Goal: Obtain resource: Download file/media

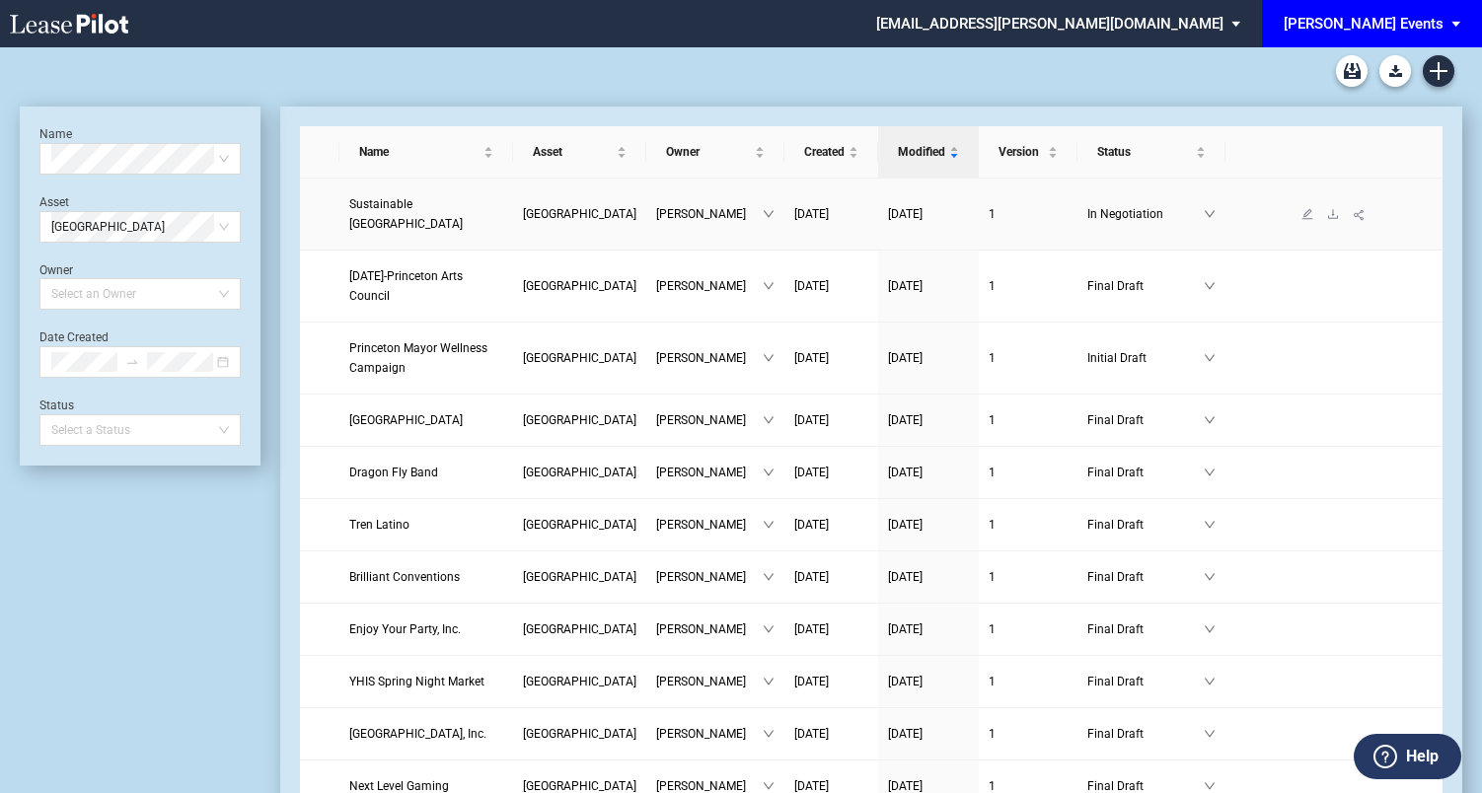
click at [416, 217] on span "Sustainable Princeton" at bounding box center [405, 214] width 113 height 34
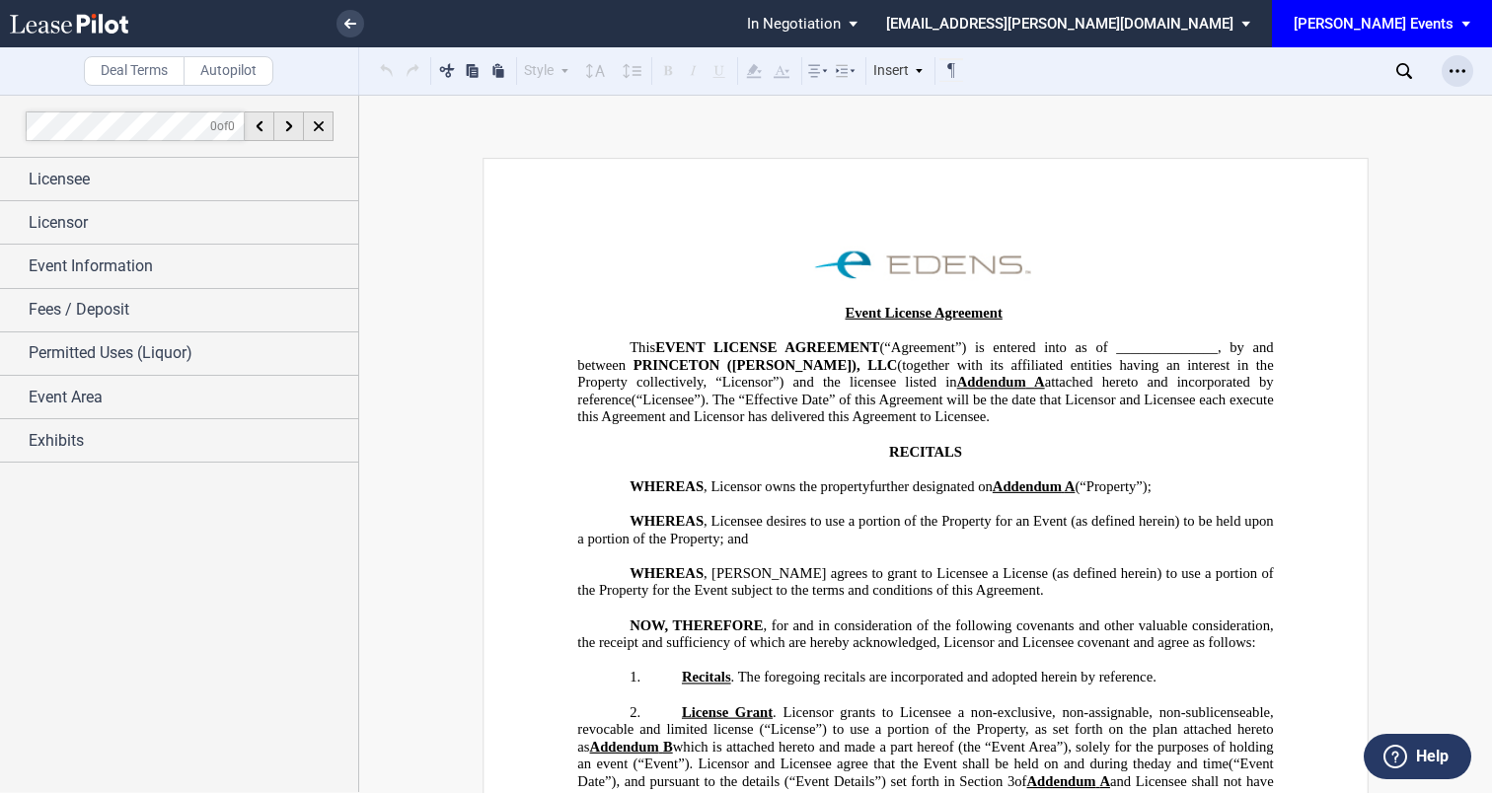
click at [1465, 70] on div "Open Lease options menu" at bounding box center [1457, 71] width 32 height 32
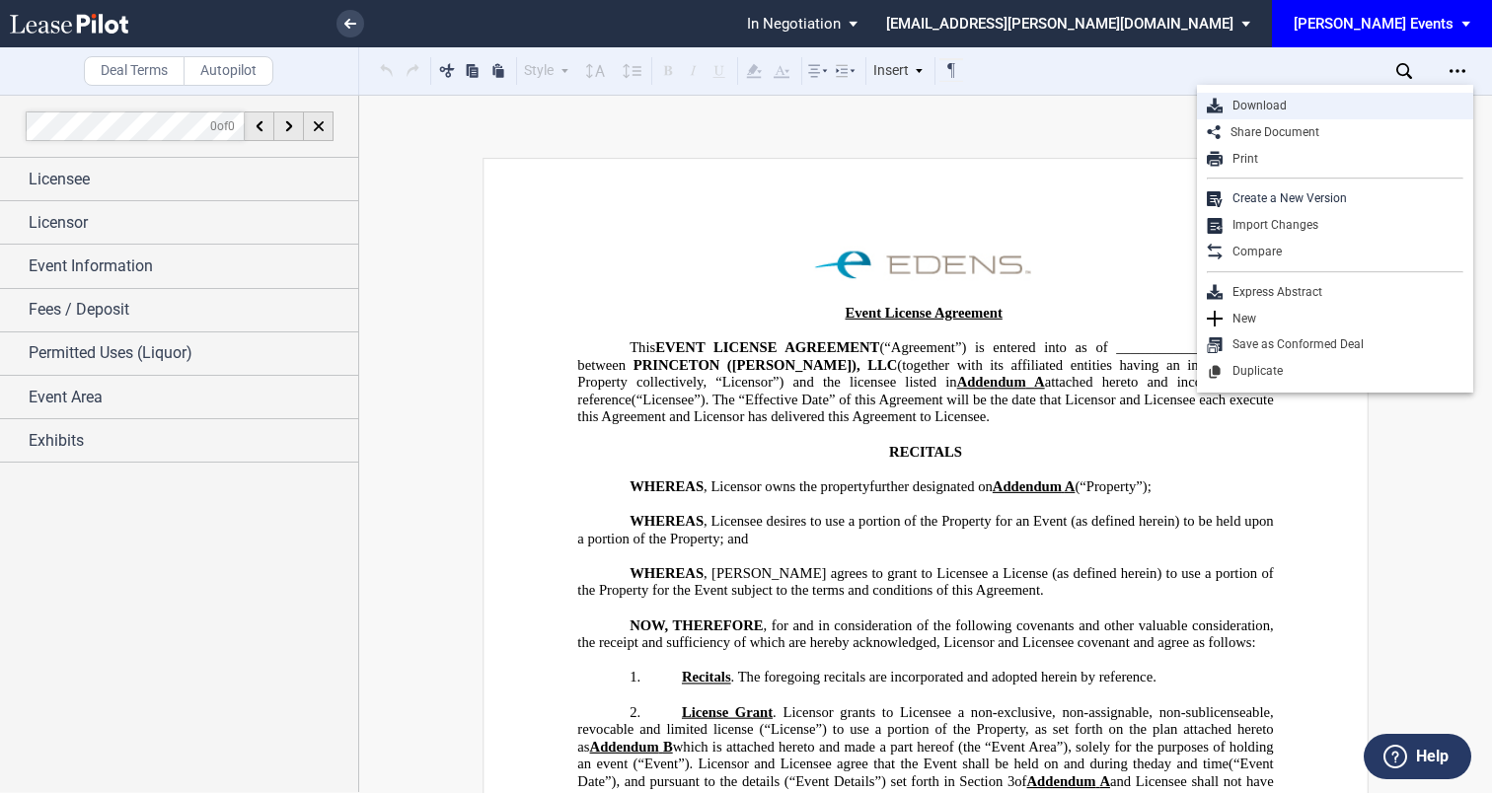
click at [1381, 102] on div "Download" at bounding box center [1342, 106] width 241 height 17
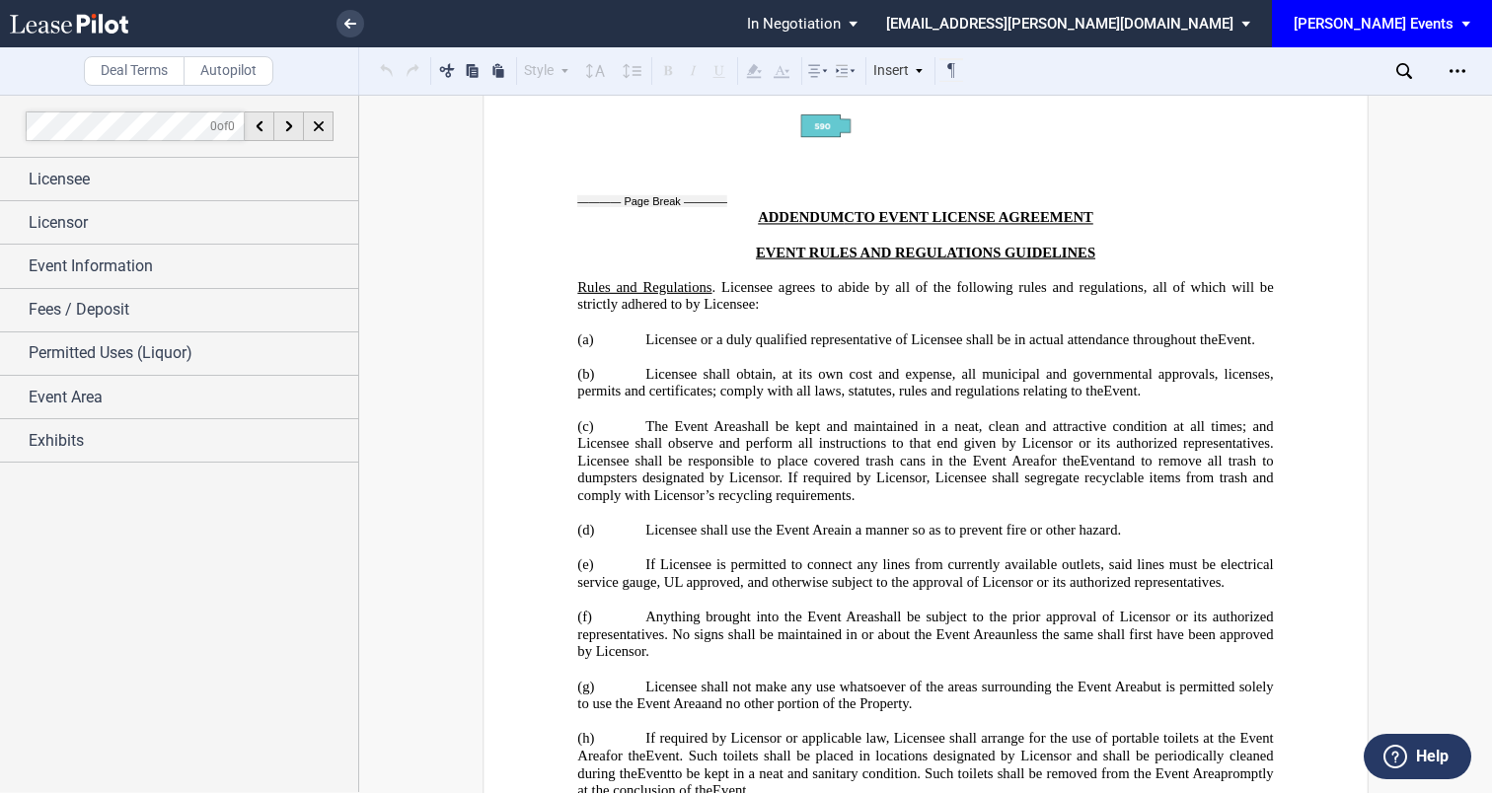
scroll to position [5182, 0]
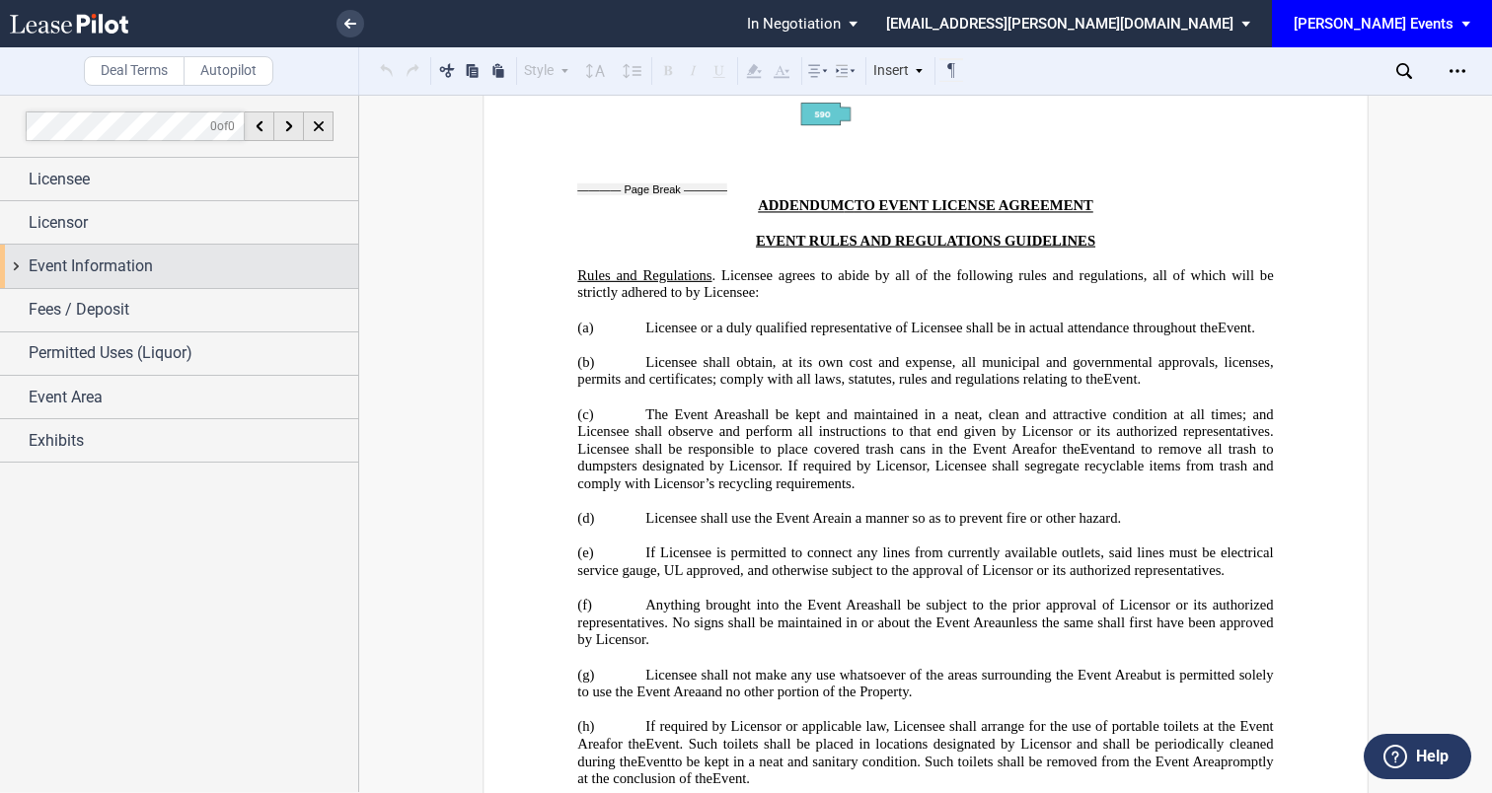
click at [236, 255] on div "Event Information" at bounding box center [194, 267] width 330 height 24
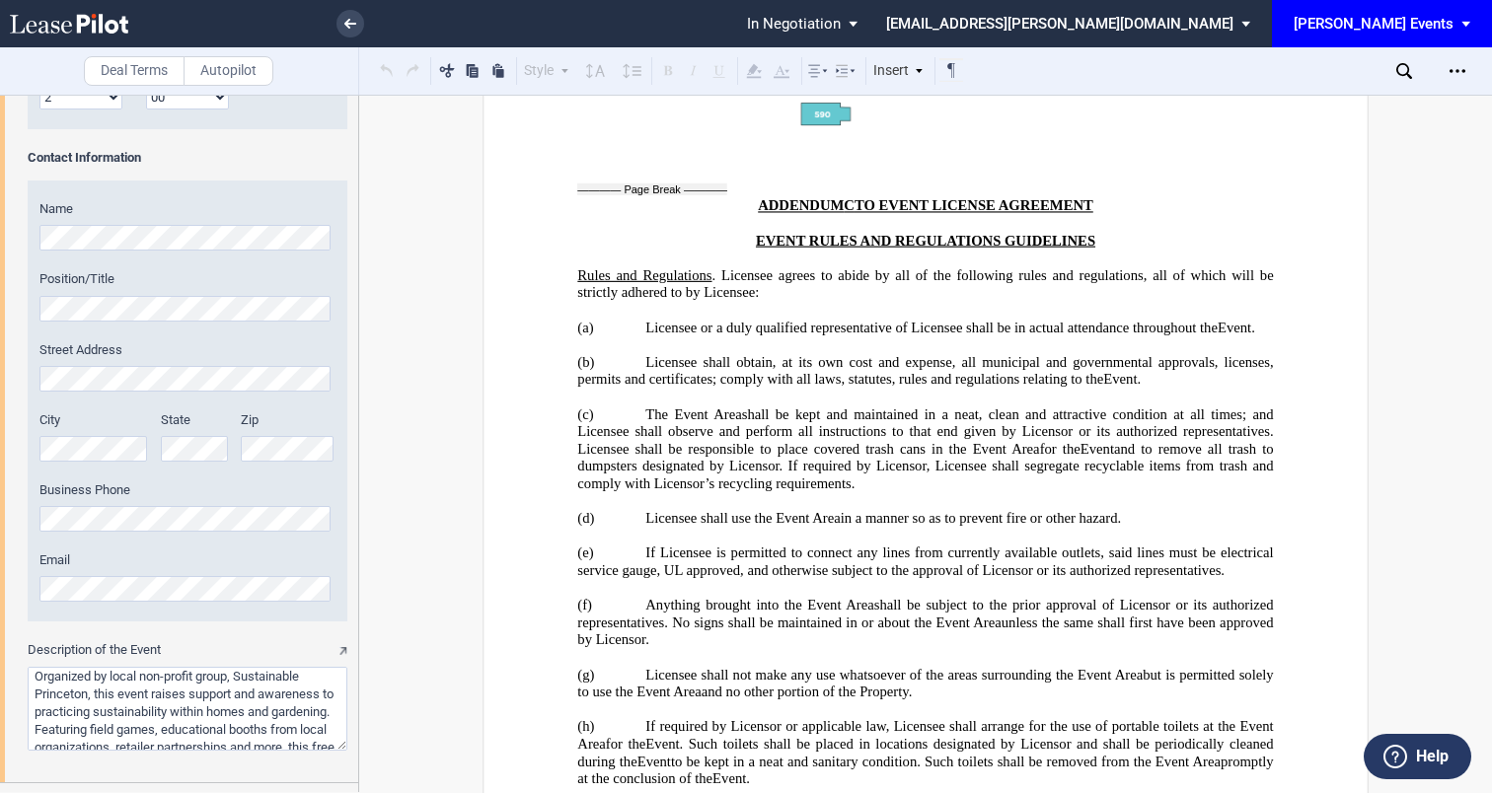
scroll to position [985, 0]
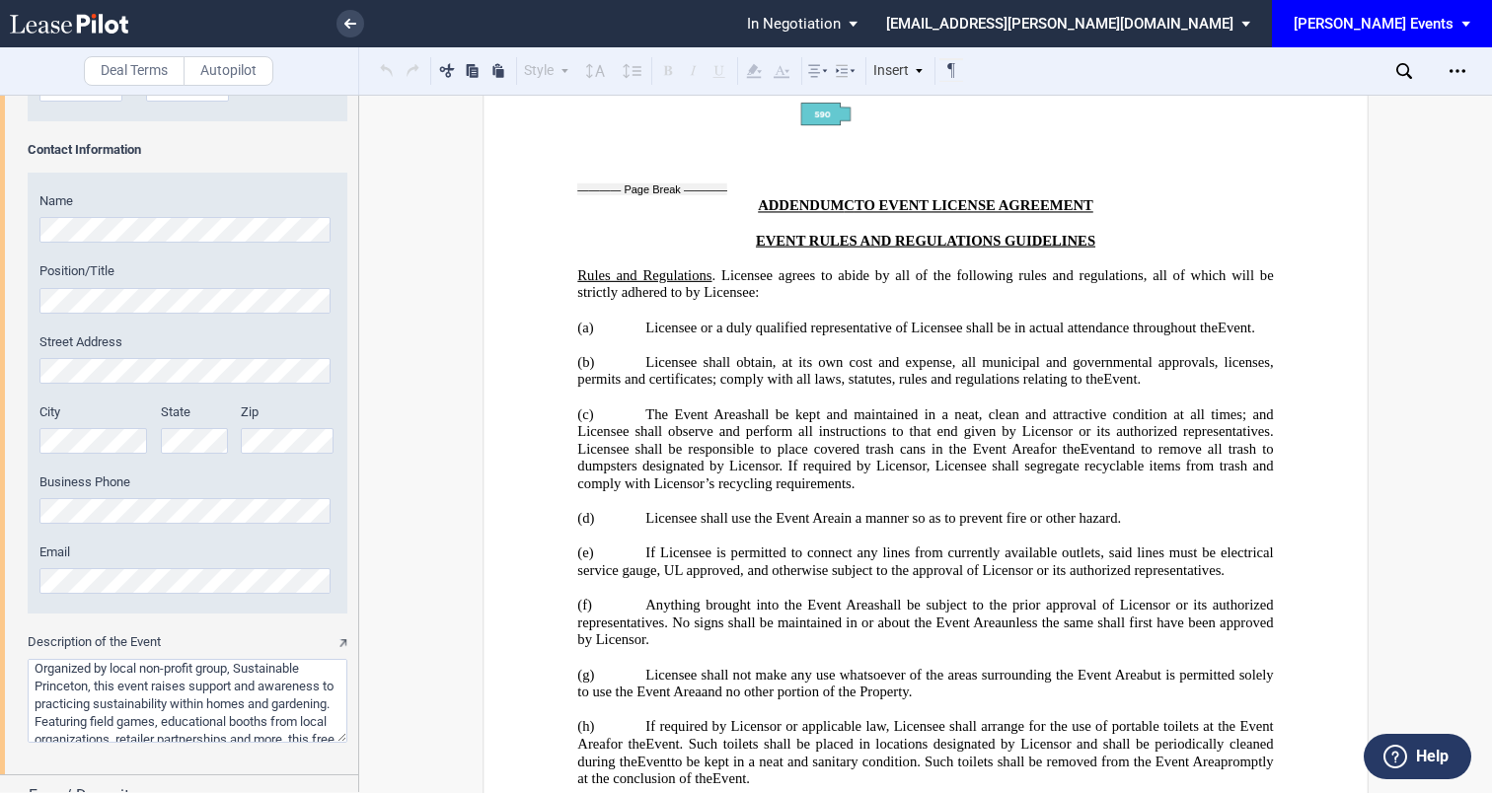
click at [12, 577] on div "Event Name Event Date & Time (1) Date Start Time Hour 1 2 3 4 5 6 7 8 9 10 11 12" at bounding box center [179, 38] width 358 height 1471
click at [349, 27] on use at bounding box center [350, 24] width 12 height 10
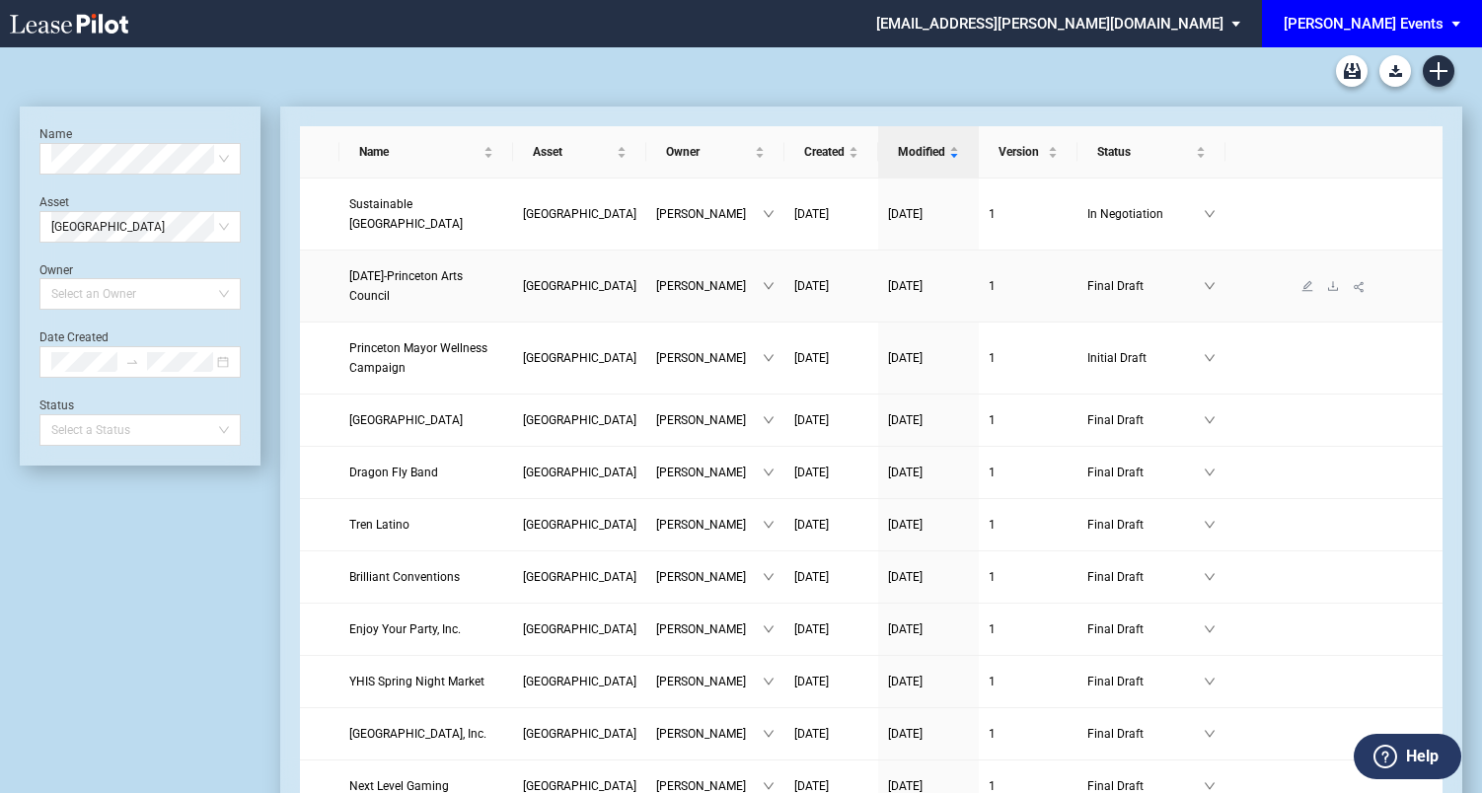
click at [452, 279] on span "Day of the Dead-Princeton Arts Council" at bounding box center [405, 286] width 113 height 34
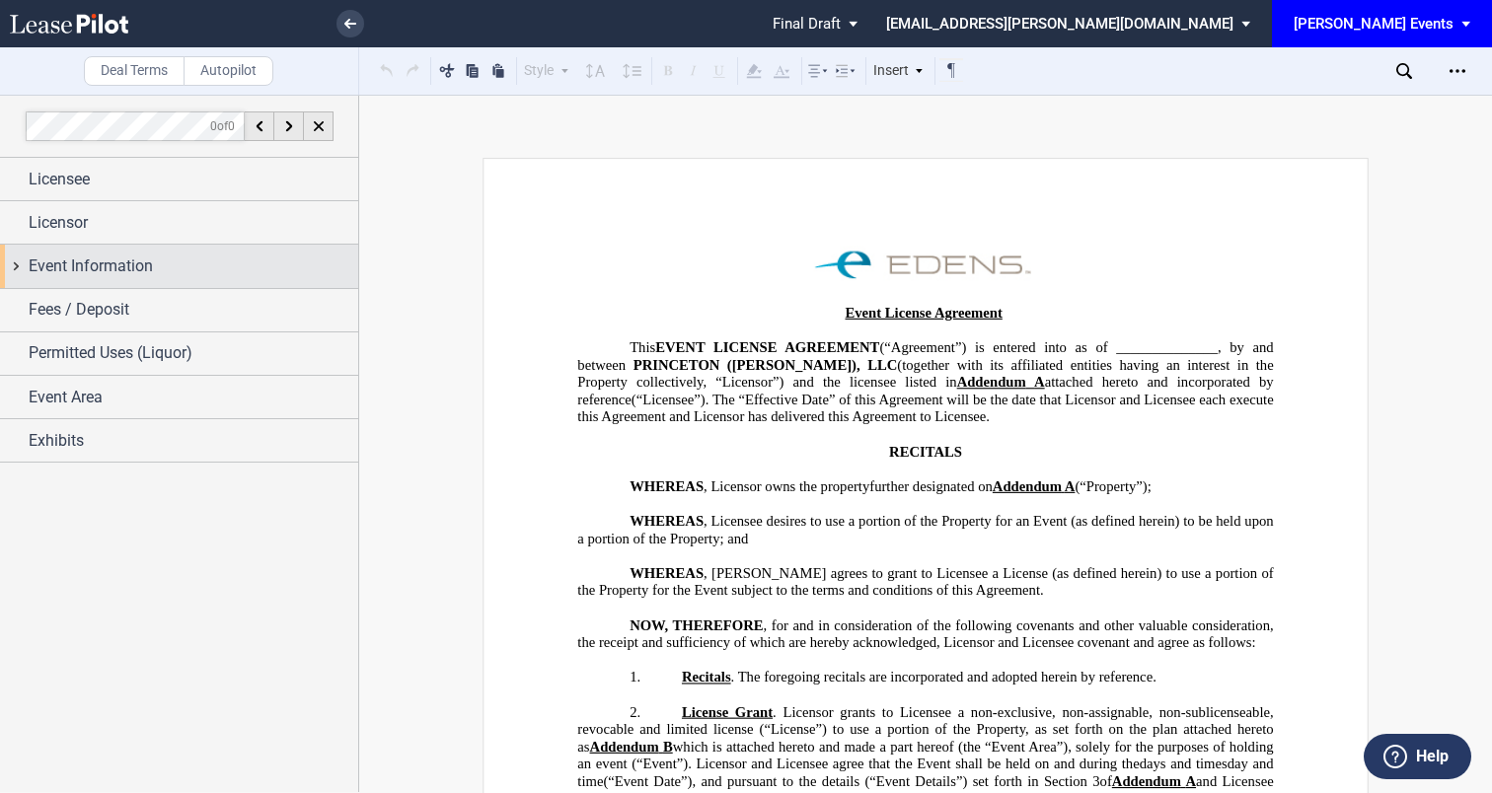
click at [231, 271] on div "Event Information" at bounding box center [194, 267] width 330 height 24
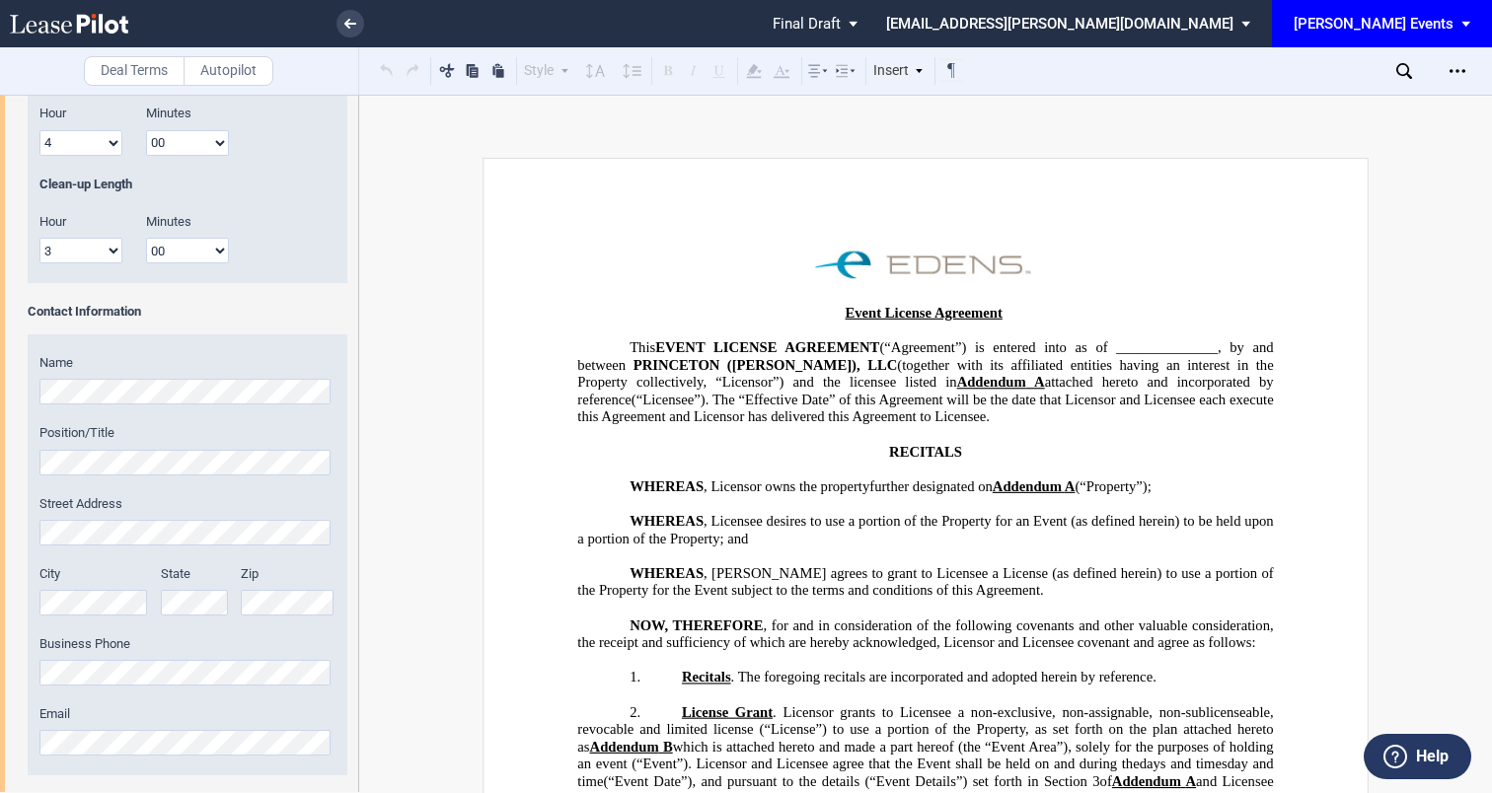
scroll to position [840, 0]
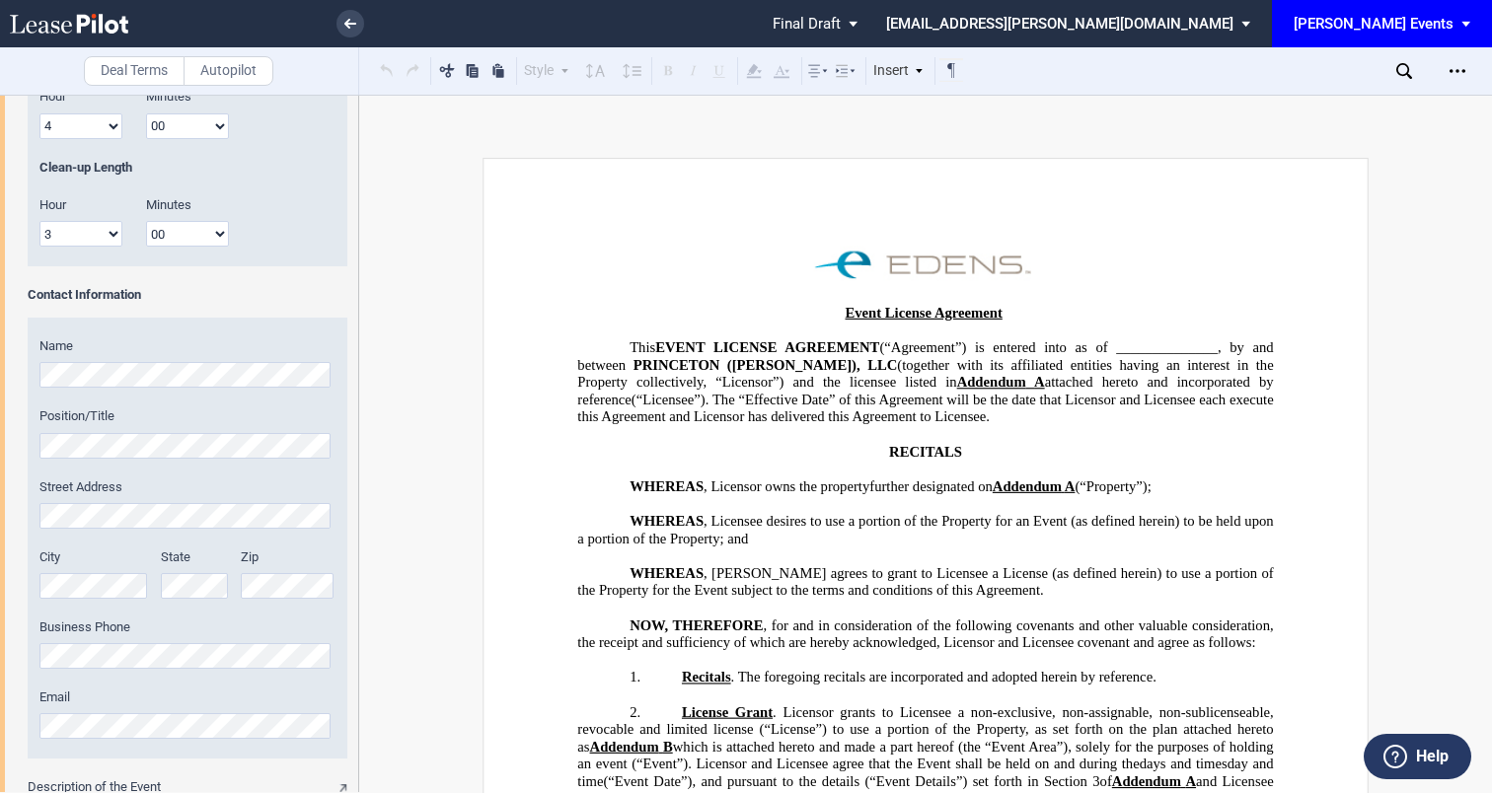
click at [6, 716] on div "Event Name Event Date & Time (1) Date Start Time Hour 1 2 3 4 5 6 7 8 9 10 11 12" at bounding box center [179, 183] width 358 height 1471
click at [1459, 68] on icon "Open Lease options menu" at bounding box center [1457, 71] width 16 height 16
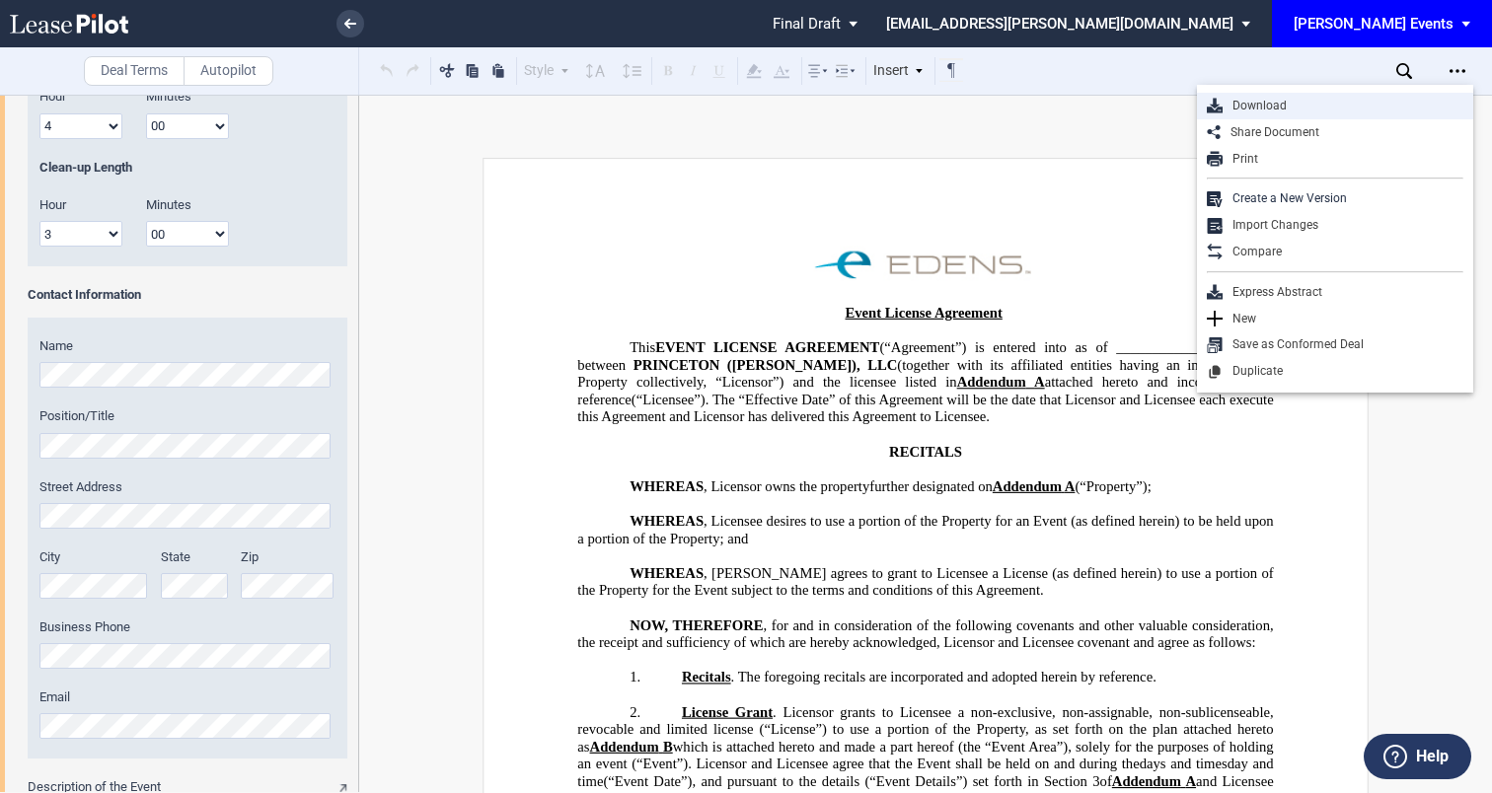
click at [1320, 99] on div "Download" at bounding box center [1342, 106] width 241 height 17
